Goal: Information Seeking & Learning: Learn about a topic

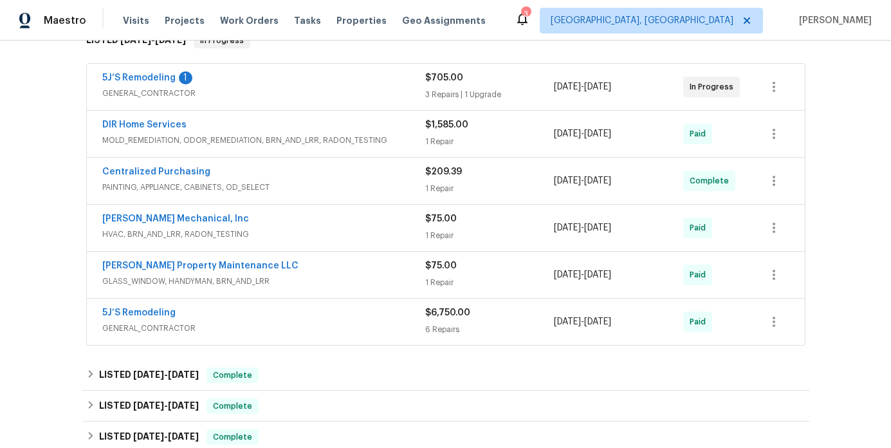
scroll to position [221, 0]
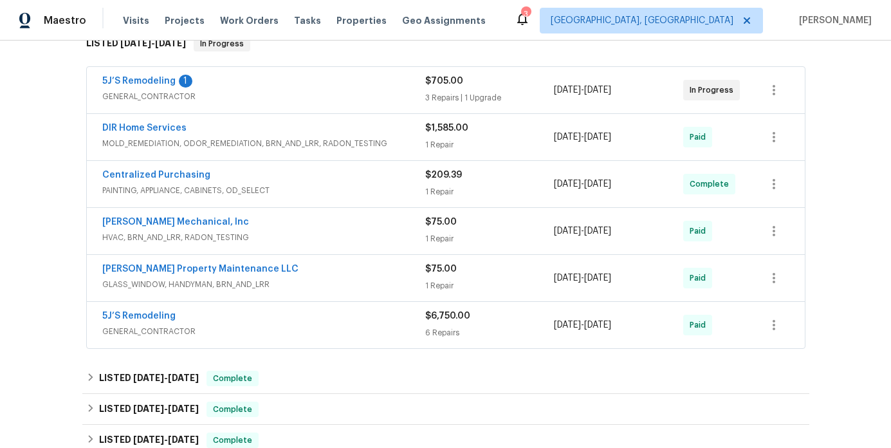
click at [269, 128] on div "DIR Home Services" at bounding box center [263, 129] width 323 height 15
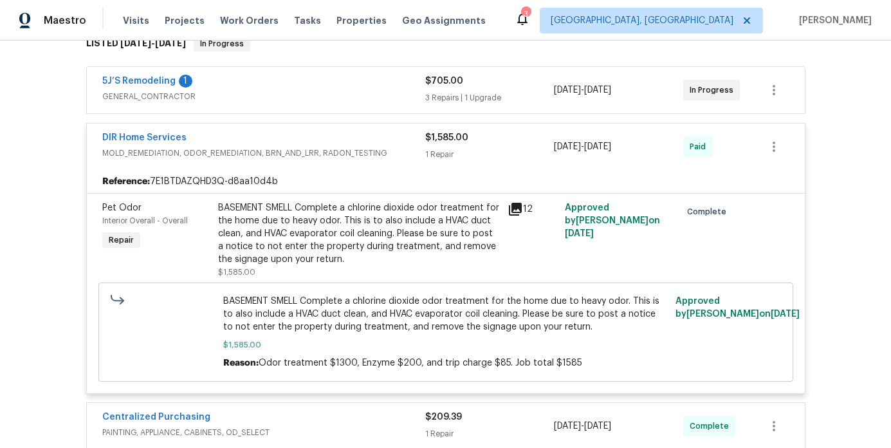
click at [284, 143] on div "DIR Home Services" at bounding box center [263, 138] width 323 height 15
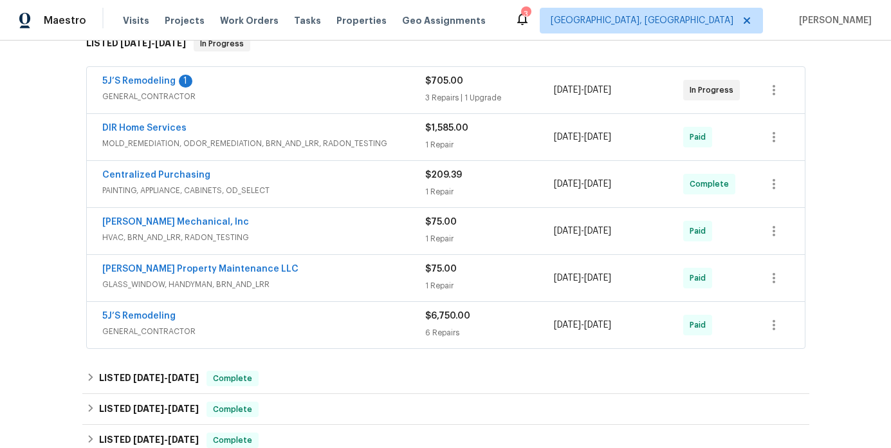
click at [275, 177] on div "Centralized Purchasing" at bounding box center [263, 175] width 323 height 15
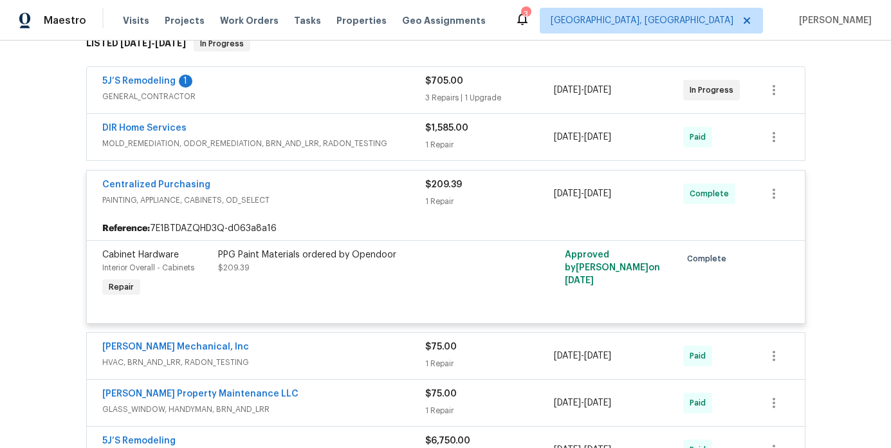
click at [275, 177] on div "Centralized Purchasing PAINTING, APPLIANCE, CABINETS, OD_SELECT $209.39 1 Repai…" at bounding box center [446, 193] width 718 height 46
click at [271, 190] on div "Centralized Purchasing" at bounding box center [263, 185] width 323 height 15
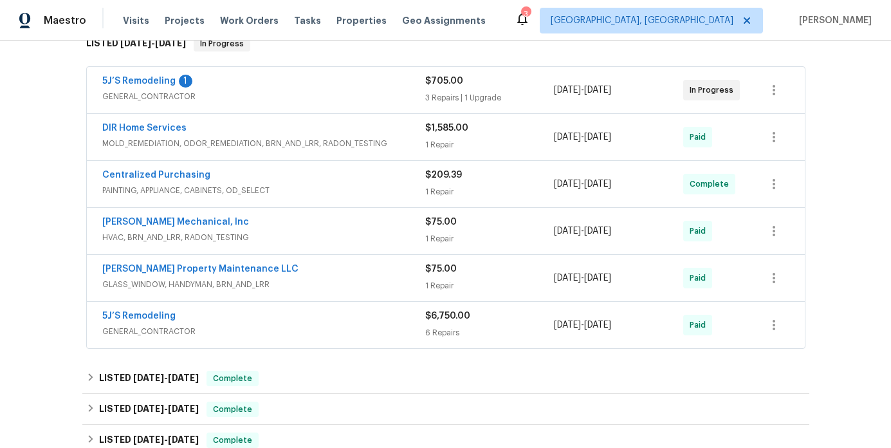
click at [255, 224] on div "[PERSON_NAME] Mechanical, Inc" at bounding box center [263, 222] width 323 height 15
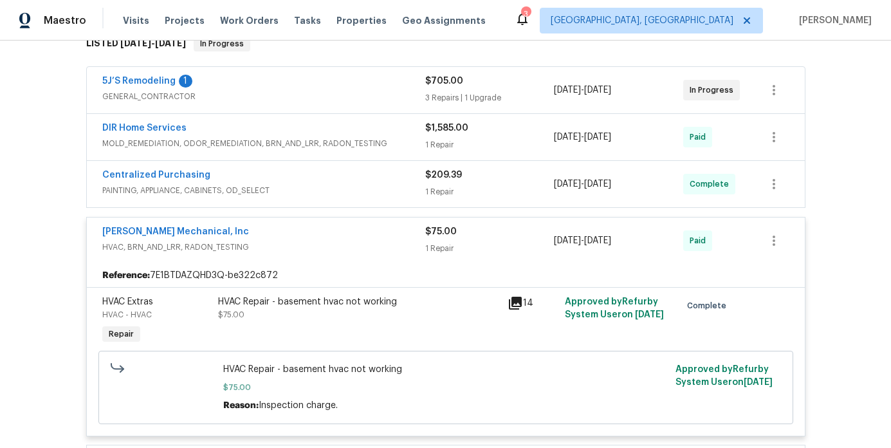
click at [265, 222] on div "[PERSON_NAME] Mechanical, Inc HVAC, BRN_AND_LRR, RADON_TESTING $75.00 1 Repair …" at bounding box center [446, 240] width 718 height 46
click at [268, 221] on div "[PERSON_NAME] Mechanical, Inc HVAC, BRN_AND_LRR, RADON_TESTING $75.00 1 Repair …" at bounding box center [446, 240] width 718 height 46
click at [286, 241] on span "HVAC, BRN_AND_LRR, RADON_TESTING" at bounding box center [263, 247] width 323 height 13
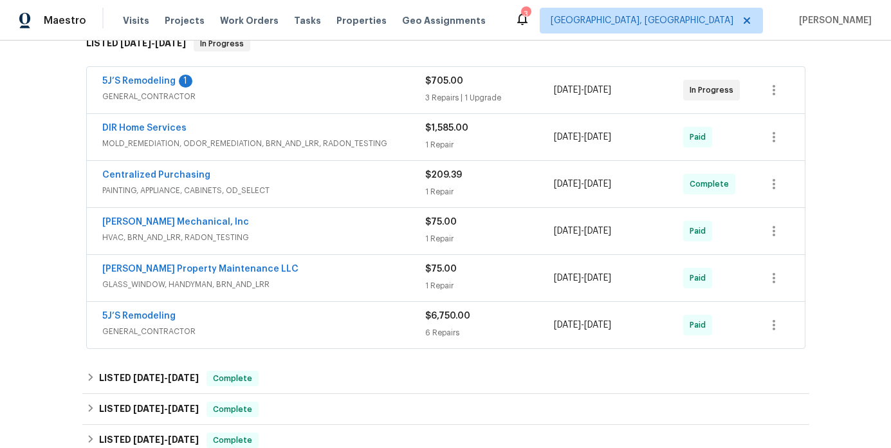
click at [266, 269] on div "[PERSON_NAME] Property Maintenance LLC" at bounding box center [263, 269] width 323 height 15
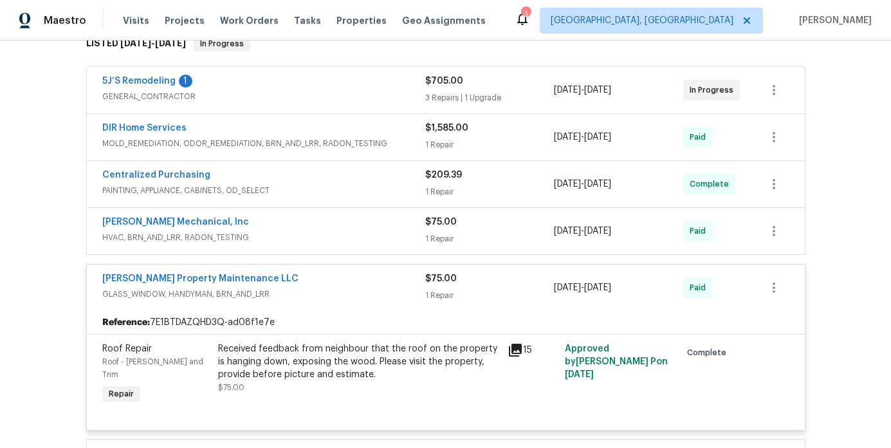
click at [302, 302] on div "[PERSON_NAME] Property Maintenance LLC GLASS_WINDOW, HANDYMAN, BRN_AND_LRR" at bounding box center [263, 287] width 323 height 31
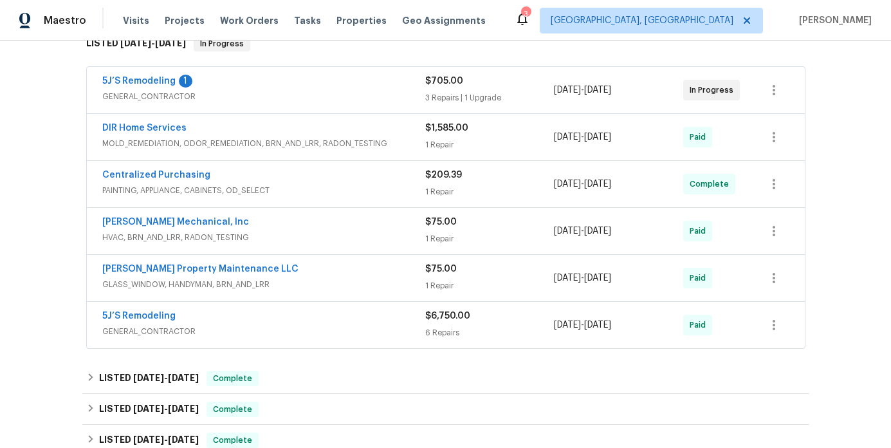
click at [291, 323] on div "5J’S Remodeling" at bounding box center [263, 316] width 323 height 15
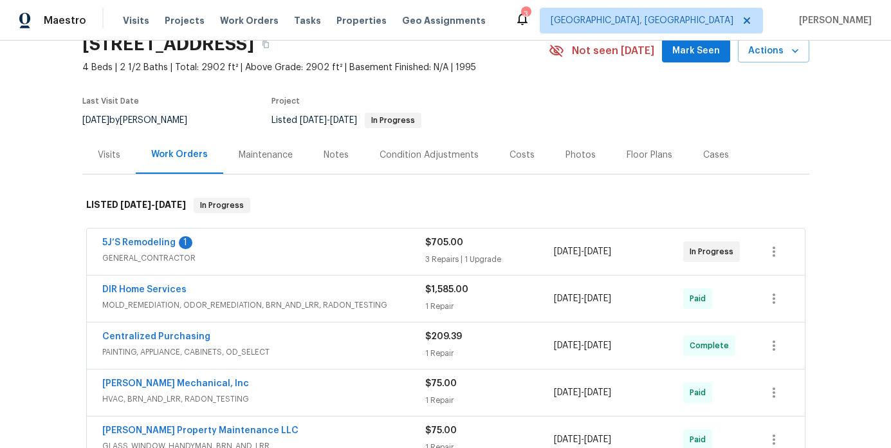
scroll to position [0, 0]
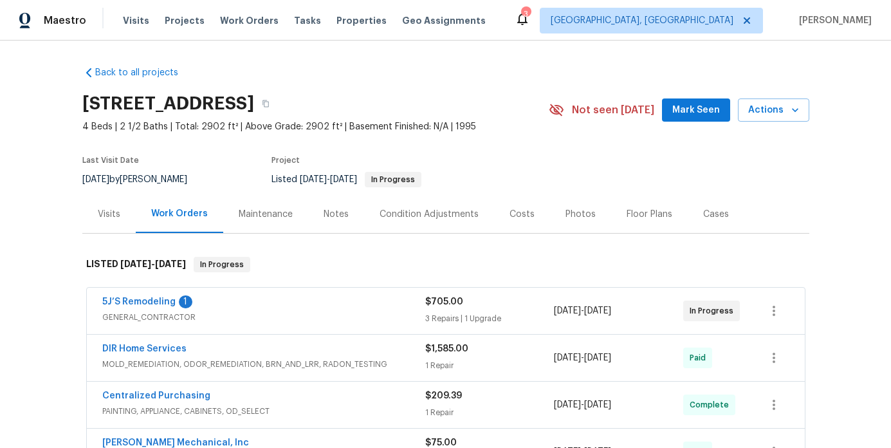
click at [232, 298] on div "5J’S Remodeling 1" at bounding box center [263, 302] width 323 height 15
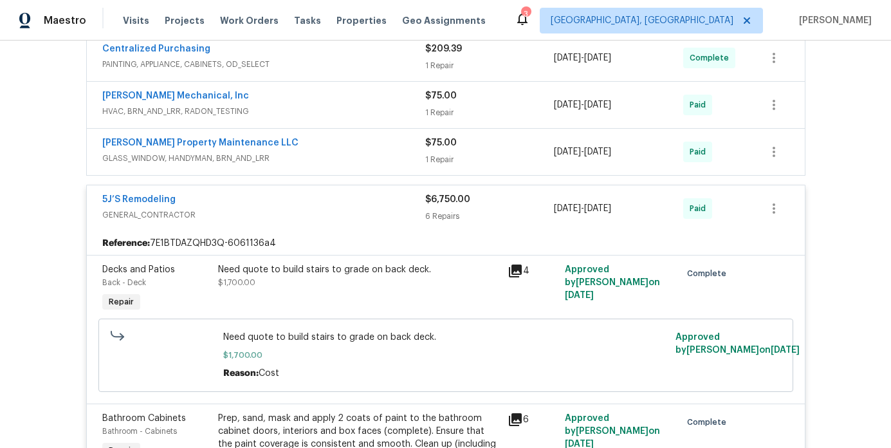
scroll to position [1057, 0]
click at [269, 207] on span "GENERAL_CONTRACTOR" at bounding box center [263, 213] width 323 height 13
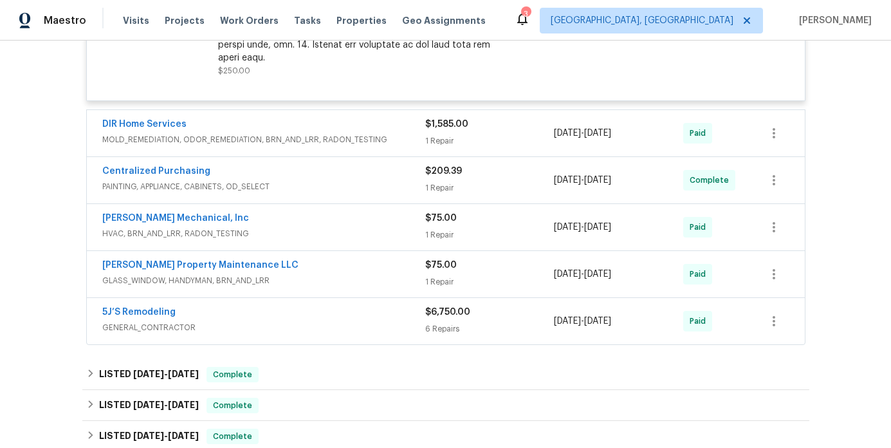
scroll to position [931, 0]
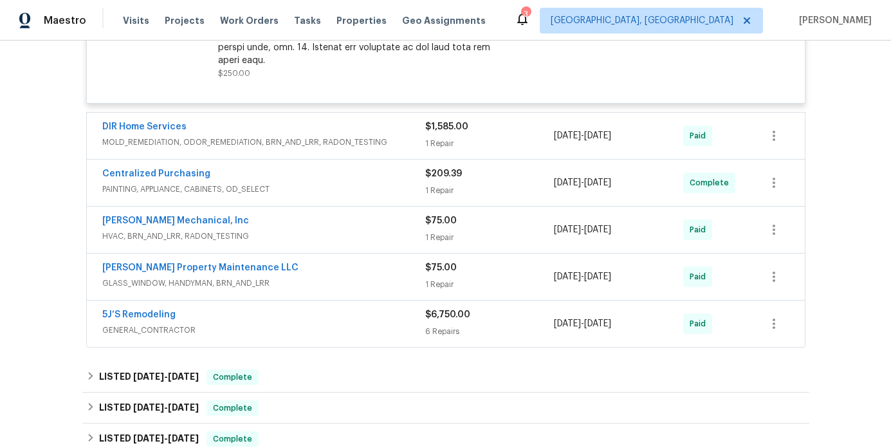
click at [354, 184] on span "PAINTING, APPLIANCE, CABINETS, OD_SELECT" at bounding box center [263, 189] width 323 height 13
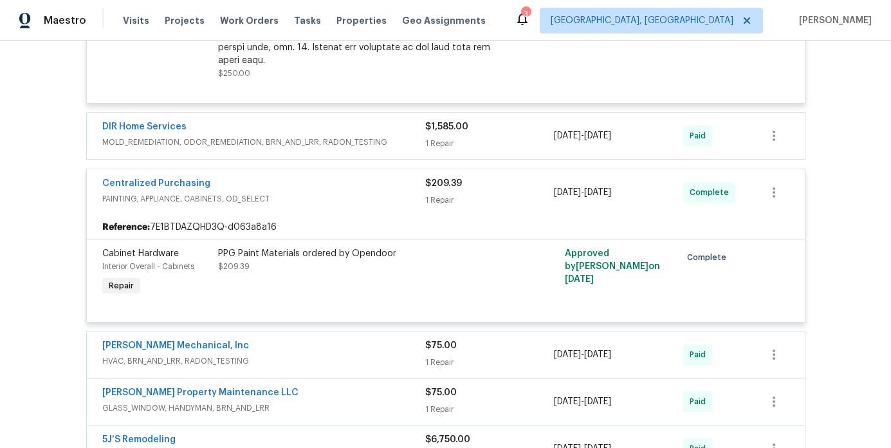
click at [351, 192] on span "PAINTING, APPLIANCE, CABINETS, OD_SELECT" at bounding box center [263, 198] width 323 height 13
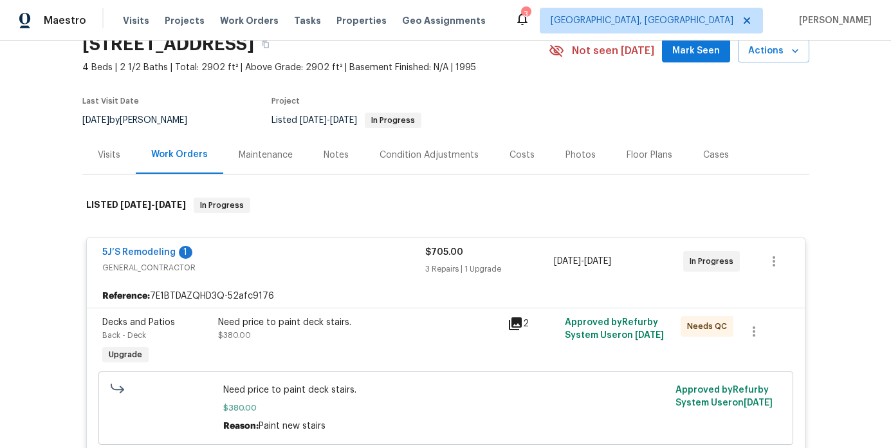
scroll to position [0, 0]
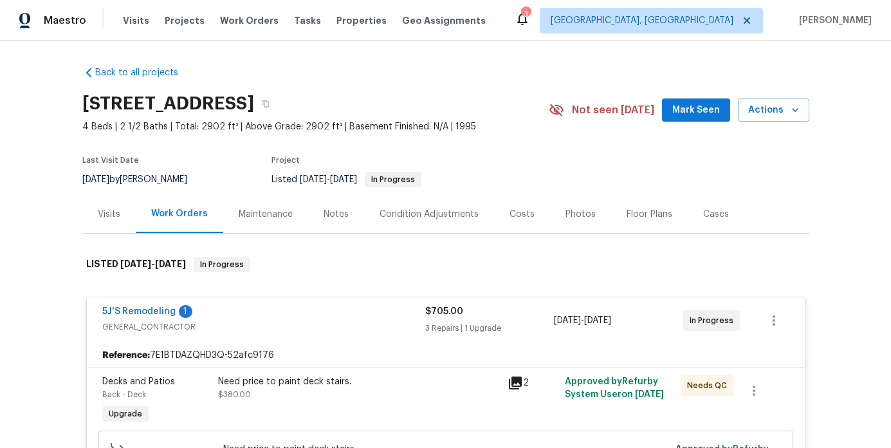
click at [298, 323] on span "GENERAL_CONTRACTOR" at bounding box center [263, 326] width 323 height 13
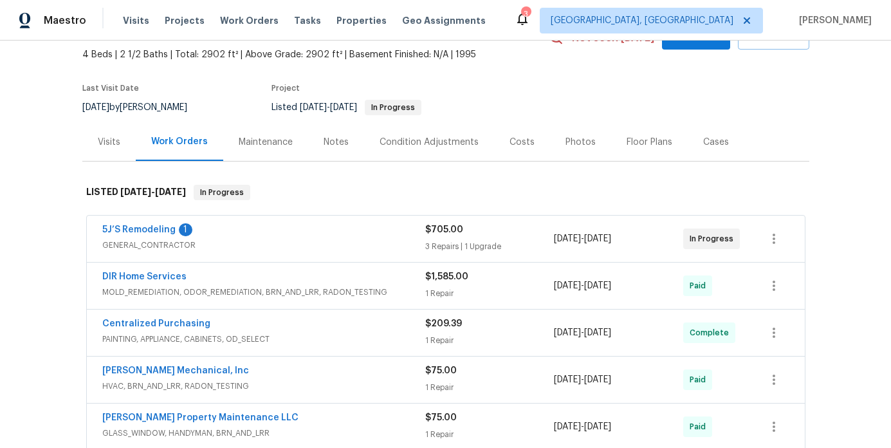
scroll to position [76, 0]
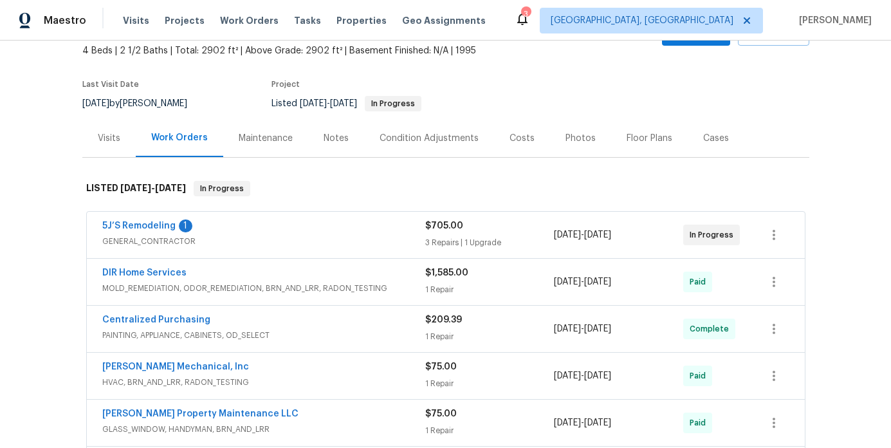
click at [286, 241] on span "GENERAL_CONTRACTOR" at bounding box center [263, 241] width 323 height 13
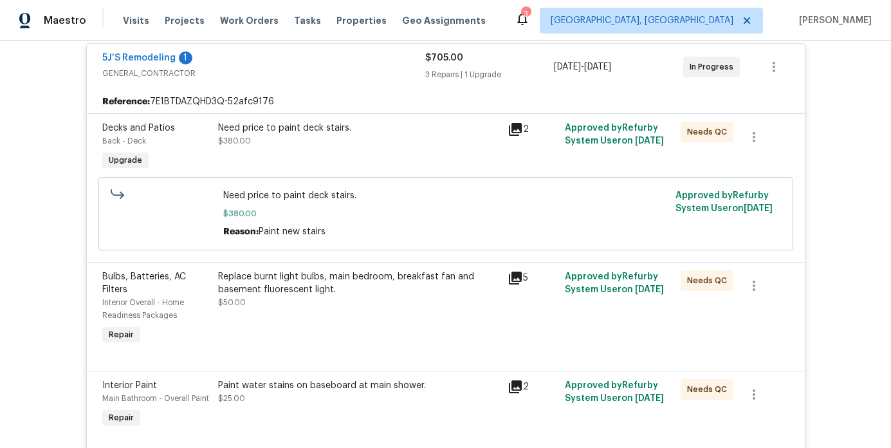
scroll to position [256, 0]
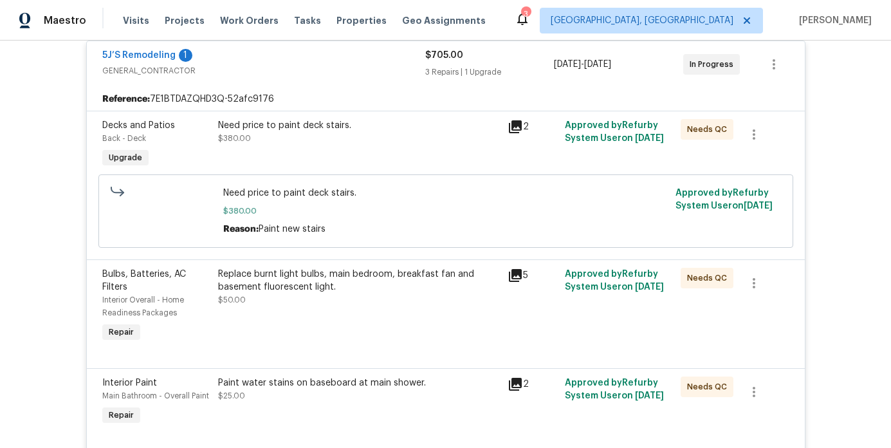
click at [513, 131] on icon at bounding box center [514, 126] width 15 height 15
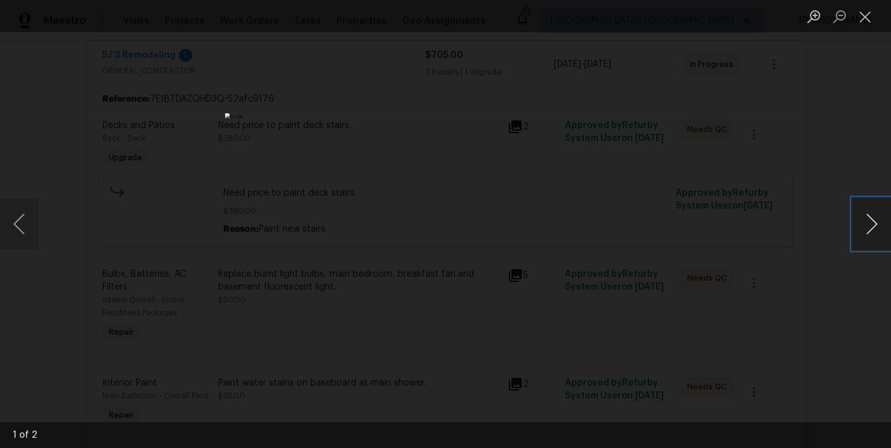
click at [873, 216] on button "Next image" at bounding box center [871, 223] width 39 height 51
click at [864, 26] on button "Close lightbox" at bounding box center [865, 16] width 26 height 23
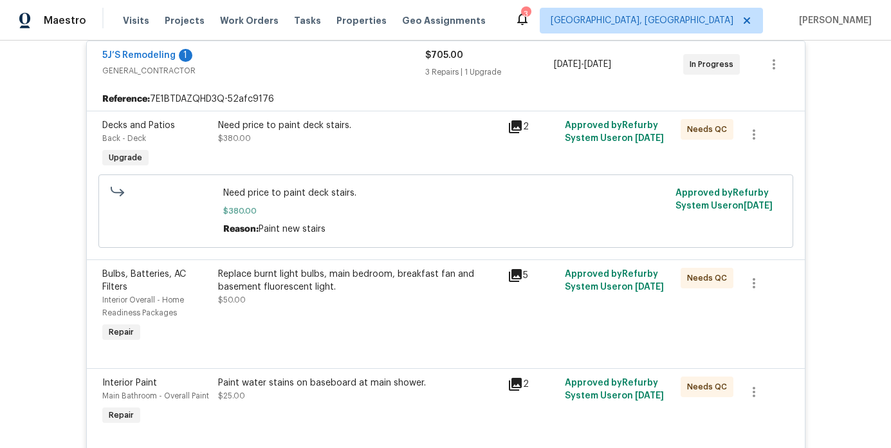
click at [342, 83] on div "5J’S Remodeling 1 GENERAL_CONTRACTOR $705.00 3 Repairs | 1 Upgrade [DATE] - [DA…" at bounding box center [446, 64] width 718 height 46
click at [320, 74] on span "GENERAL_CONTRACTOR" at bounding box center [263, 70] width 323 height 13
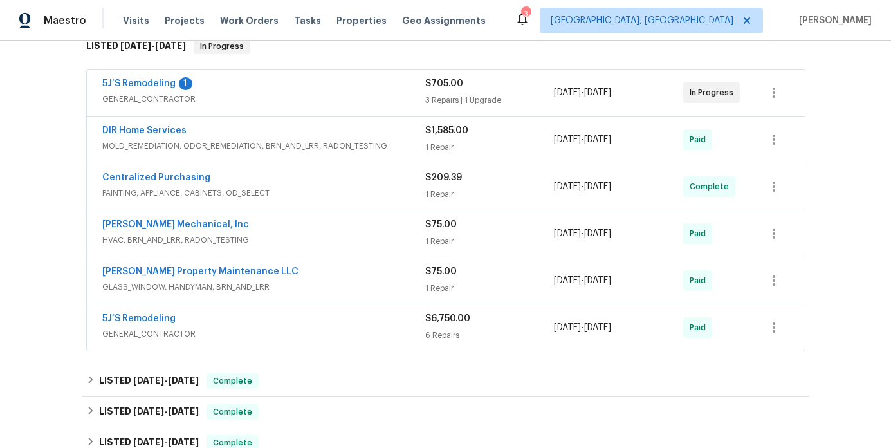
scroll to position [204, 0]
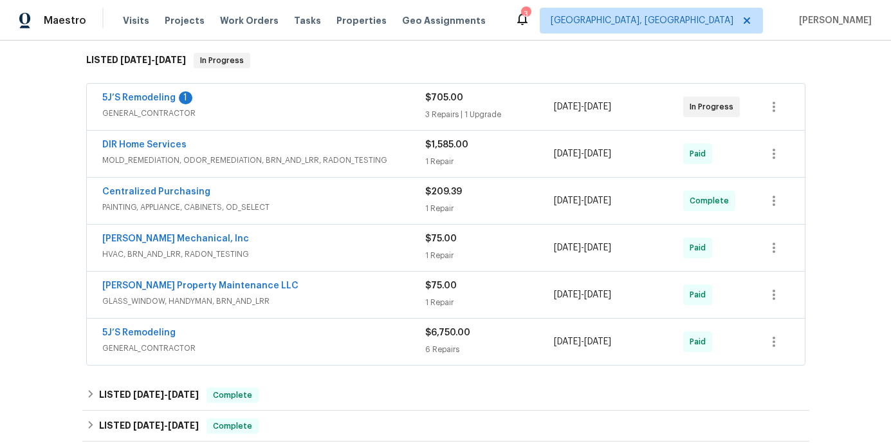
click at [319, 105] on div "5J’S Remodeling 1" at bounding box center [263, 98] width 323 height 15
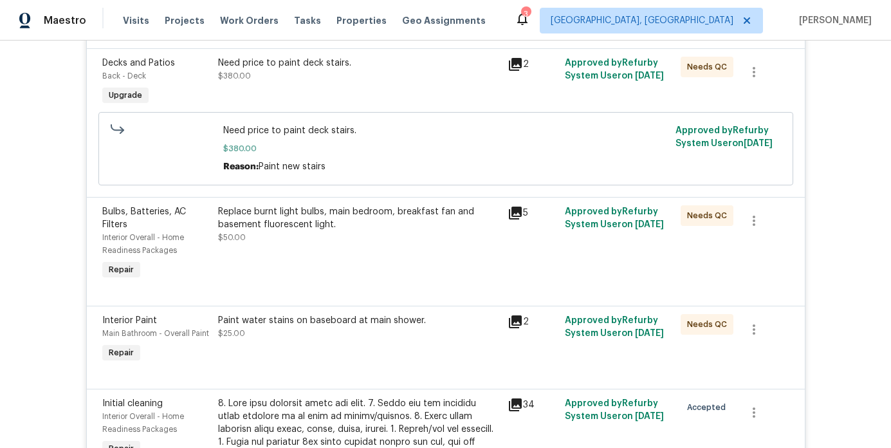
scroll to position [320, 0]
click at [518, 211] on icon at bounding box center [515, 211] width 13 height 13
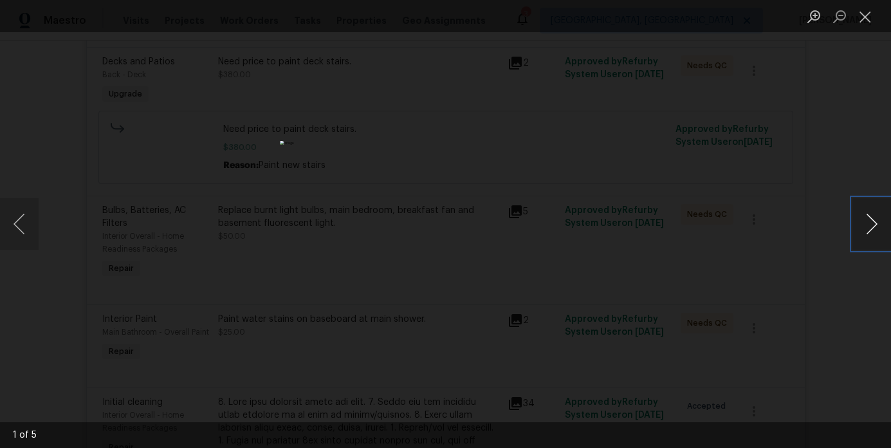
click at [868, 225] on button "Next image" at bounding box center [871, 223] width 39 height 51
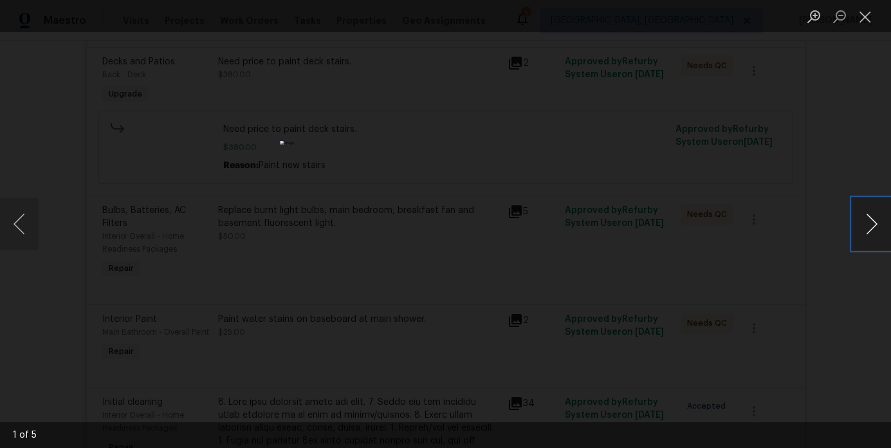
click at [868, 225] on button "Next image" at bounding box center [871, 223] width 39 height 51
click at [863, 23] on button "Close lightbox" at bounding box center [865, 16] width 26 height 23
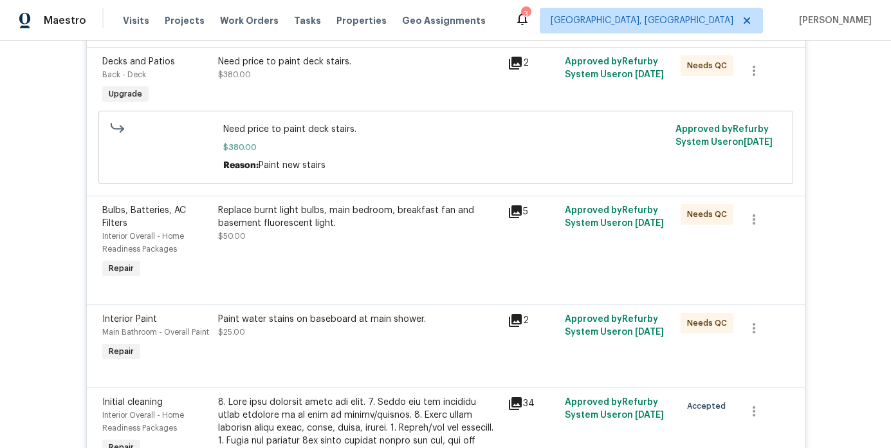
click at [514, 322] on icon at bounding box center [514, 320] width 15 height 15
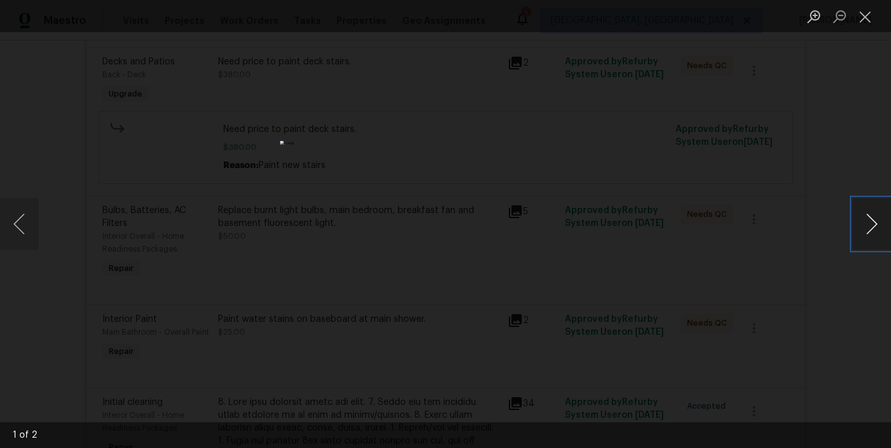
click at [868, 217] on button "Next image" at bounding box center [871, 223] width 39 height 51
click at [865, 12] on button "Close lightbox" at bounding box center [865, 16] width 26 height 23
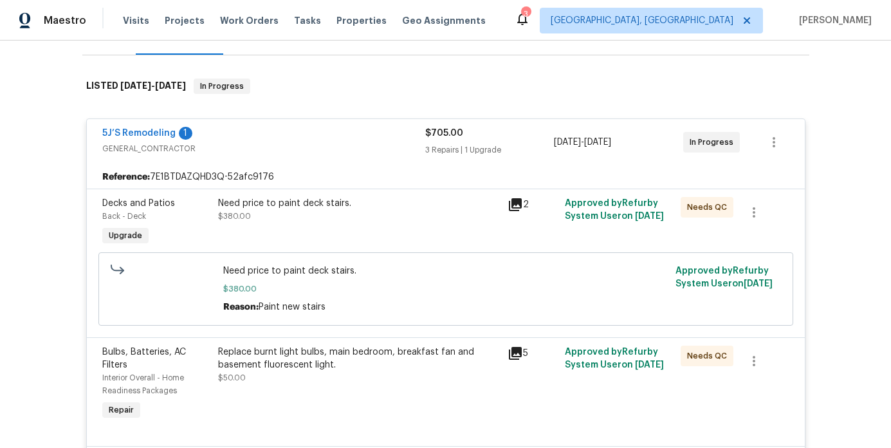
scroll to position [177, 0]
click at [319, 152] on span "GENERAL_CONTRACTOR" at bounding box center [263, 149] width 323 height 13
